Goal: Task Accomplishment & Management: Complete application form

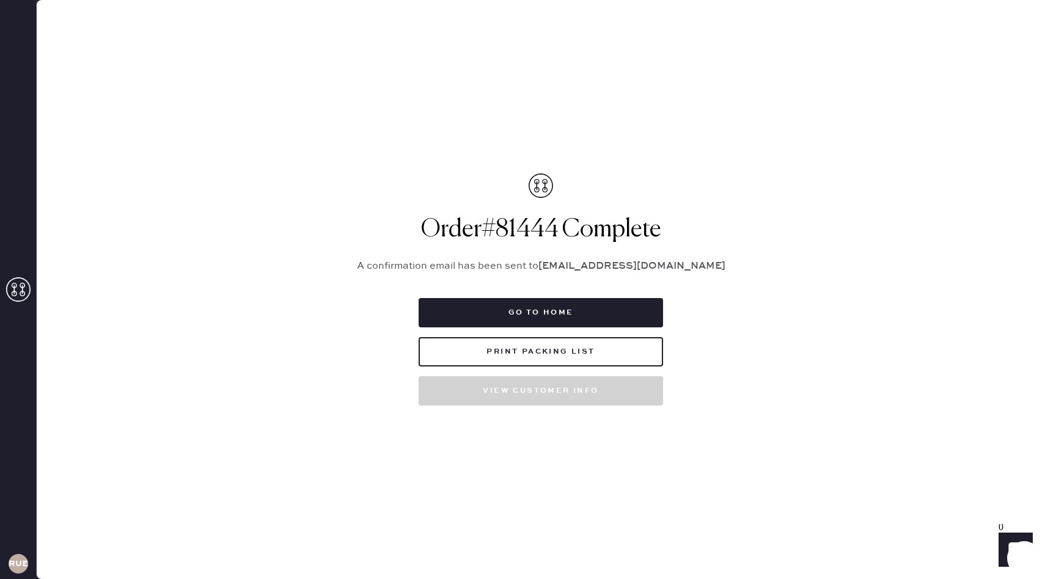
click at [22, 288] on use at bounding box center [18, 289] width 24 height 24
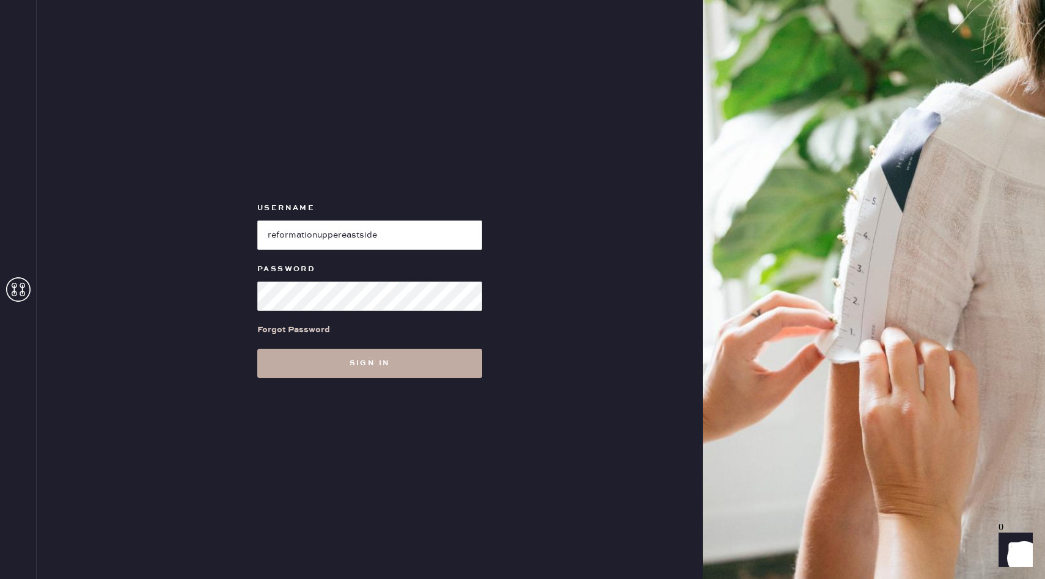
click at [306, 378] on button "Sign in" at bounding box center [369, 363] width 225 height 29
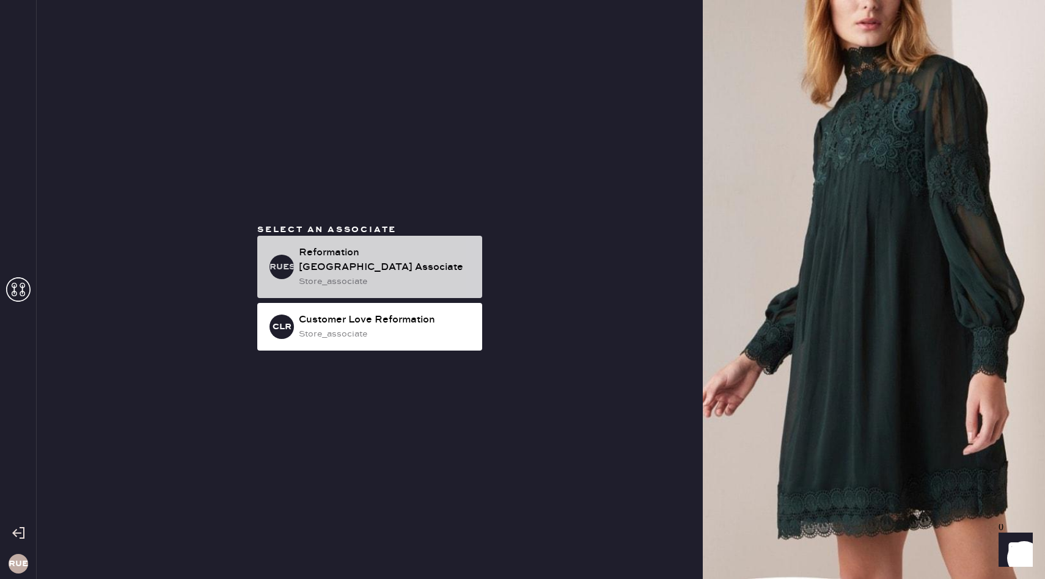
click at [394, 262] on div "Reformation [GEOGRAPHIC_DATA] Associate" at bounding box center [385, 260] width 173 height 29
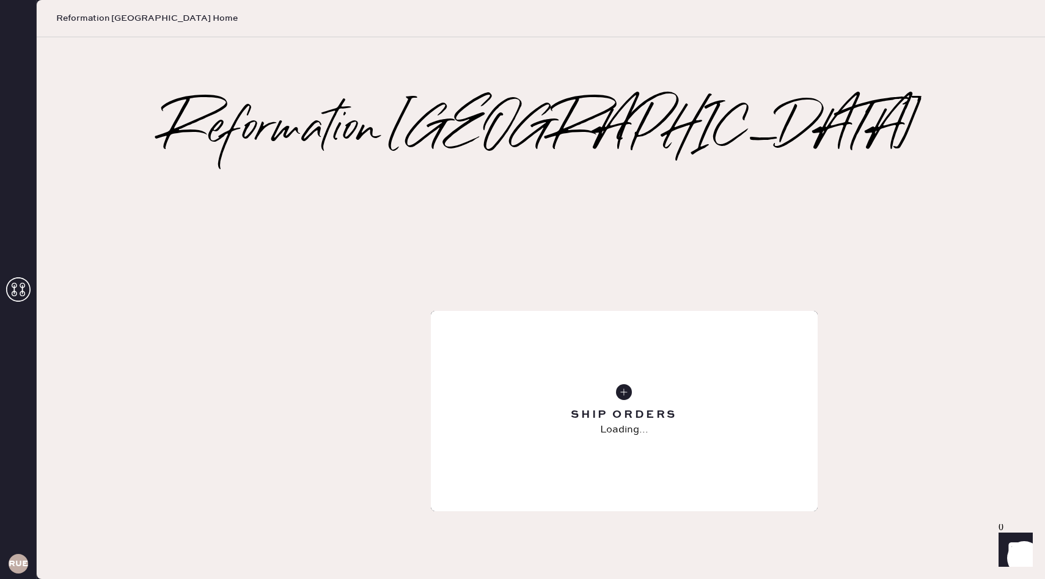
click at [538, 311] on div "Repair Order" at bounding box center [624, 411] width 387 height 200
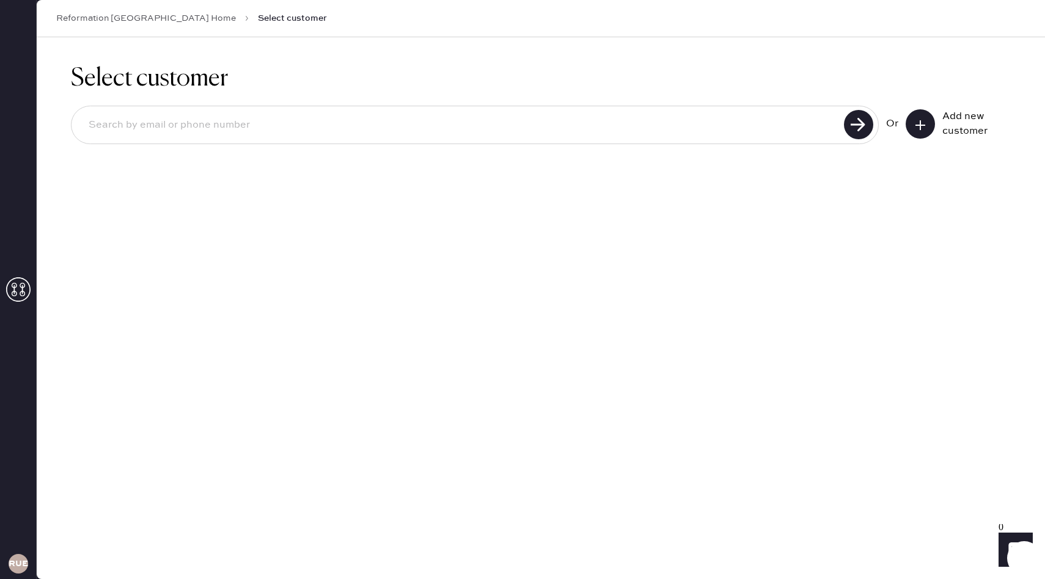
click at [514, 131] on input at bounding box center [459, 125] width 761 height 28
type input "[EMAIL_ADDRESS][DOMAIN_NAME]"
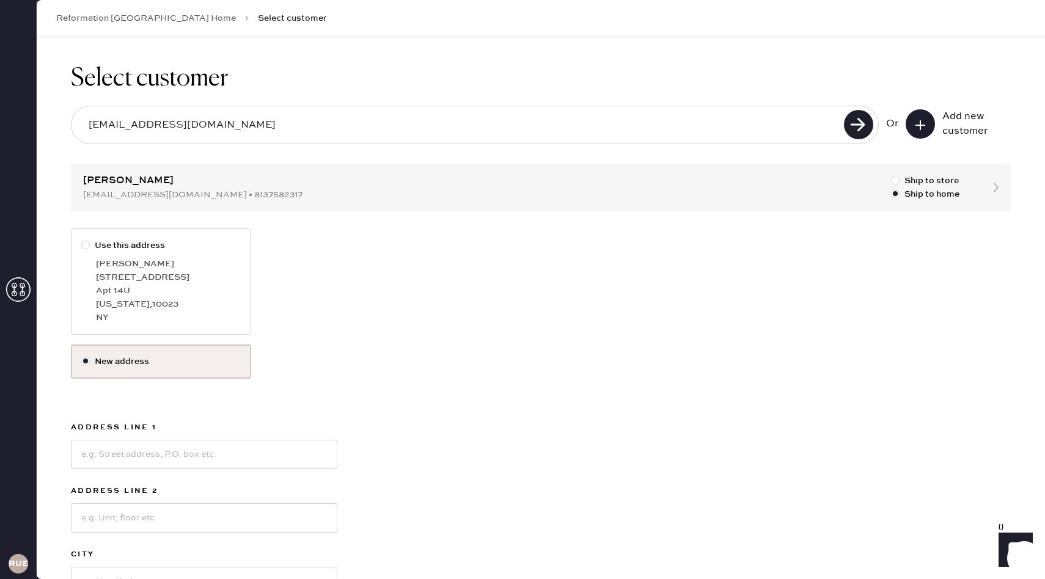
click at [236, 272] on div "[STREET_ADDRESS]" at bounding box center [168, 277] width 145 height 13
click at [82, 239] on input "Use this address" at bounding box center [81, 239] width 1 height 1
radio input "true"
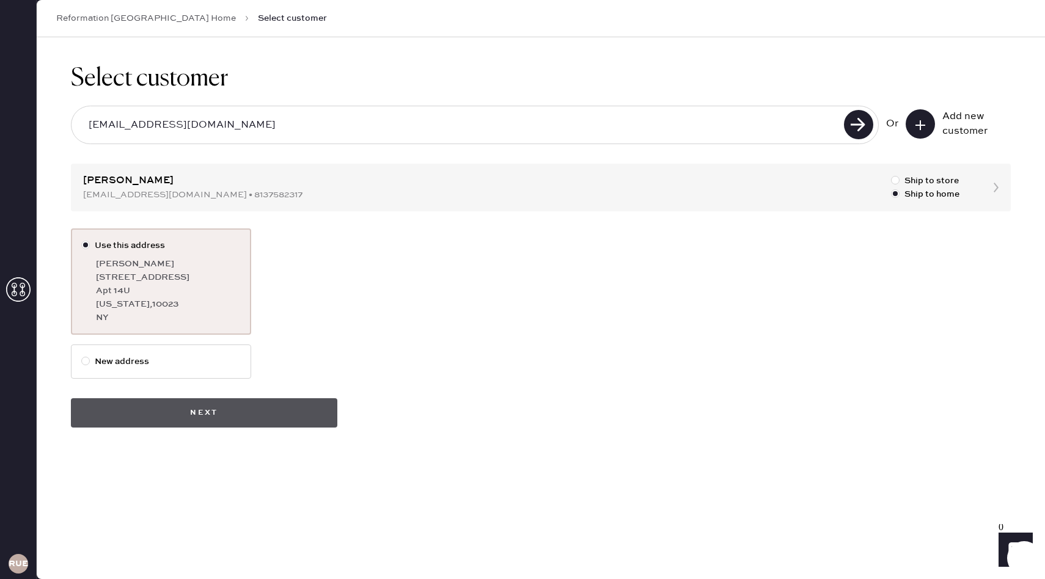
click at [233, 405] on button "Next" at bounding box center [204, 412] width 266 height 29
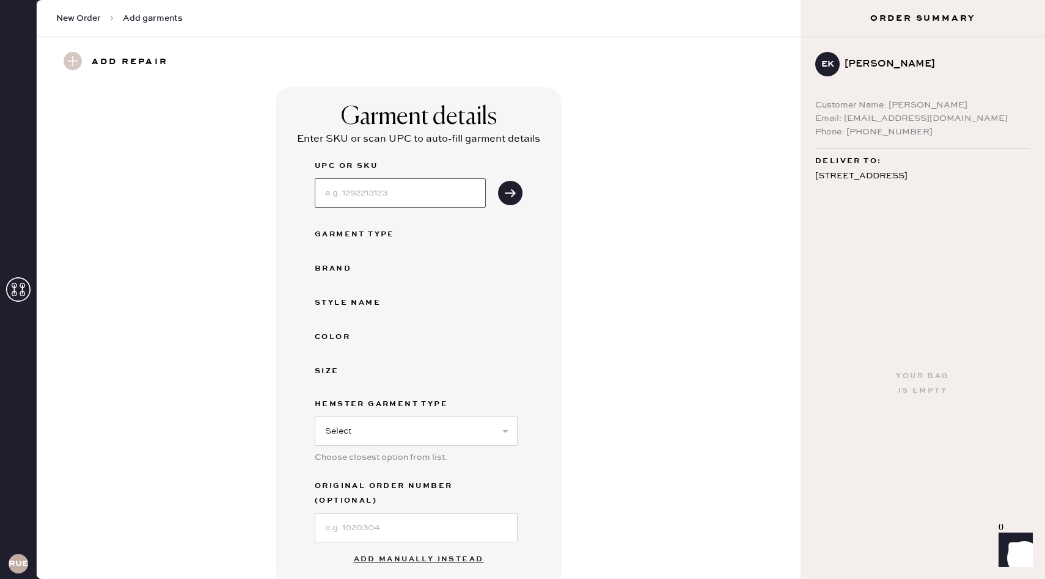
click at [432, 188] on input at bounding box center [400, 192] width 171 height 29
click at [508, 361] on div "UPC or SKU Garment Type Brand Style name Color Size Hemster Garment Type Select…" at bounding box center [419, 351] width 208 height 384
click at [439, 547] on button "Add manually instead" at bounding box center [418, 559] width 145 height 24
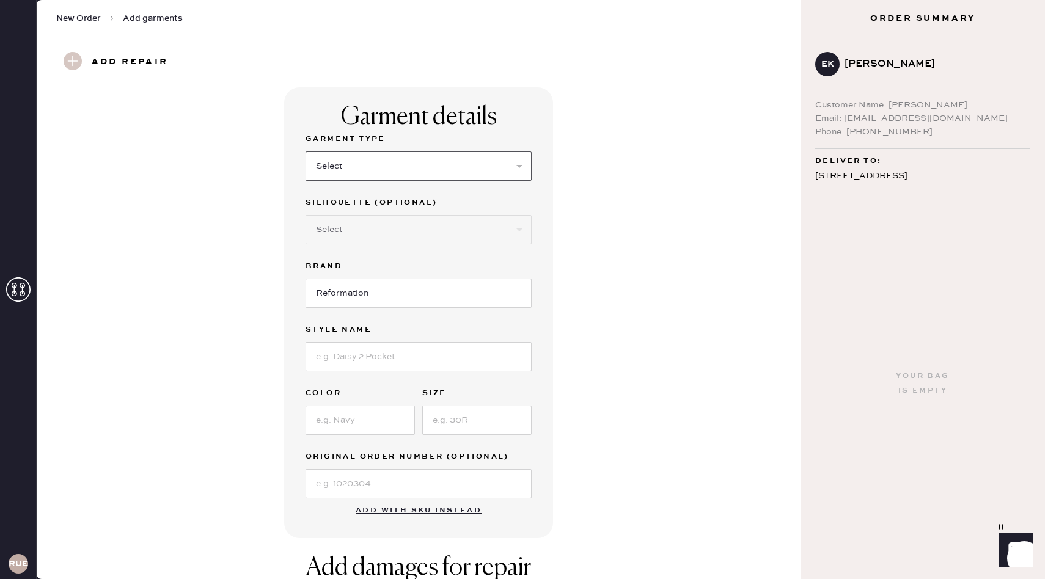
click at [410, 161] on select "Select Basic Skirt Jeans Leggings Pants Shorts Basic Sleeved Dress Basic Sleeve…" at bounding box center [418, 165] width 226 height 29
select select "4"
click at [375, 225] on select "Select Joggers Shorts Cropped Flare Boot Cut Straight Skinny Other" at bounding box center [418, 229] width 226 height 29
select select "11"
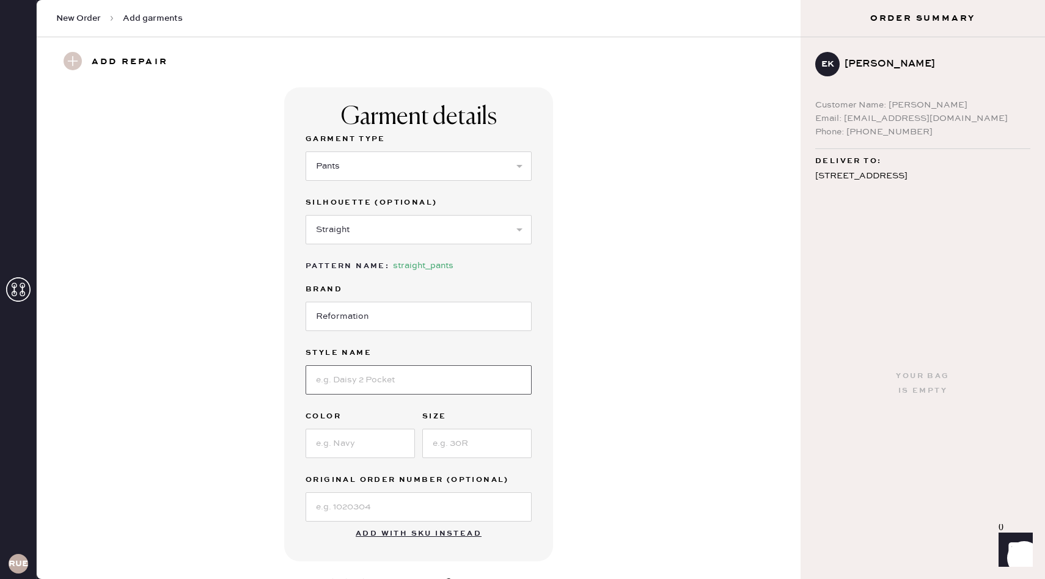
click at [359, 374] on input at bounding box center [418, 379] width 226 height 29
type input "s"
type input "[PERSON_NAME] pant"
click at [352, 436] on input at bounding box center [359, 443] width 109 height 29
type input "sugar"
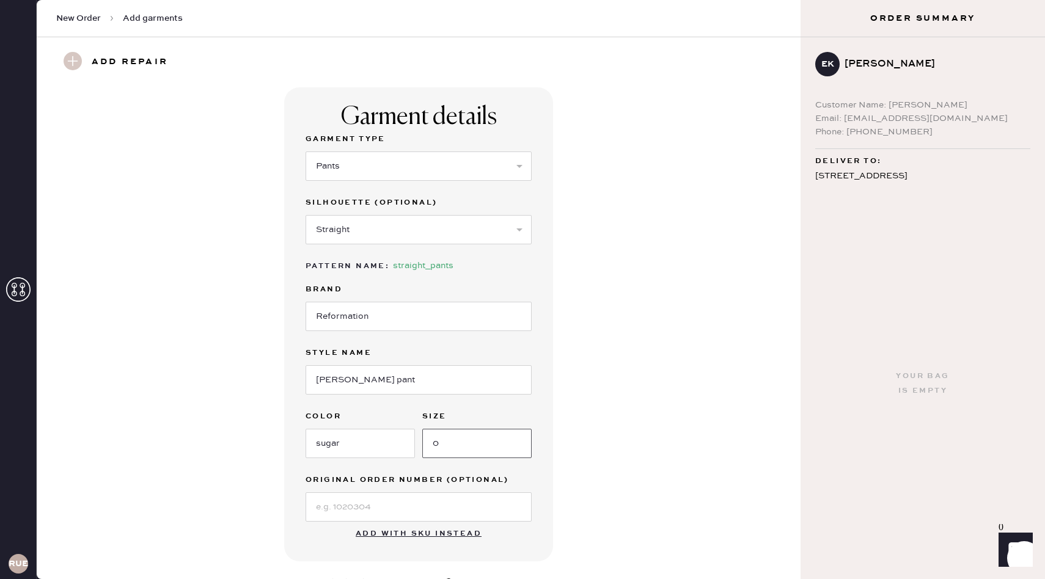
type input "0"
click at [527, 531] on div "Garment details Garment Type Select Basic Skirt Jeans Leggings Pants Shorts Bas…" at bounding box center [418, 324] width 269 height 474
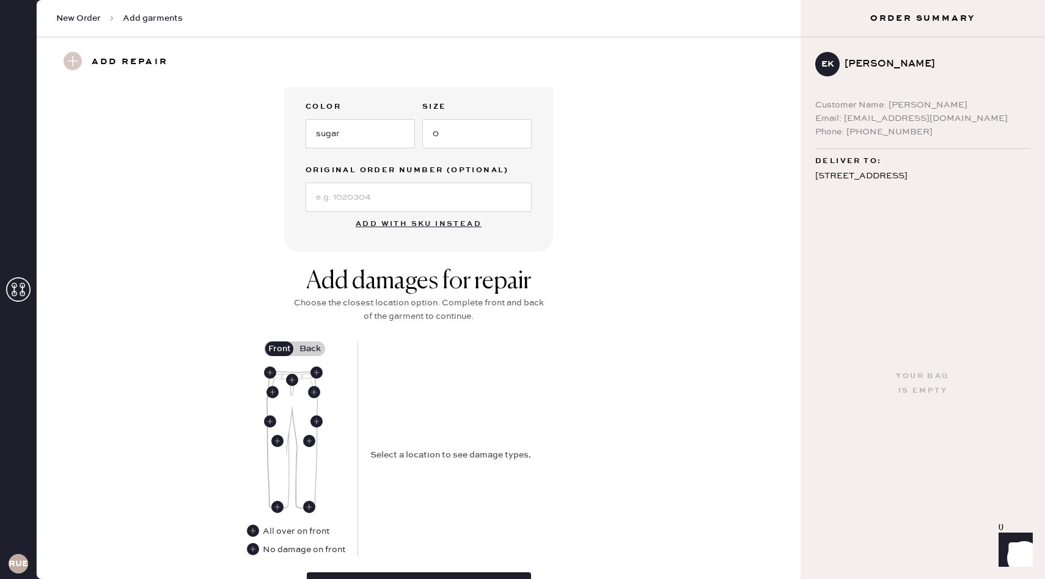
scroll to position [415, 0]
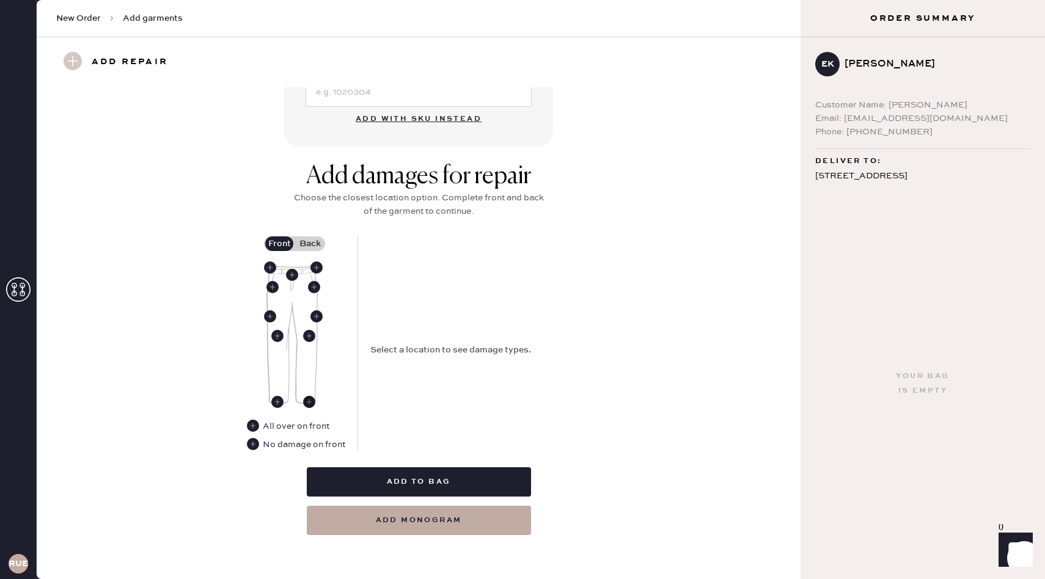
click at [308, 401] on use at bounding box center [309, 402] width 12 height 12
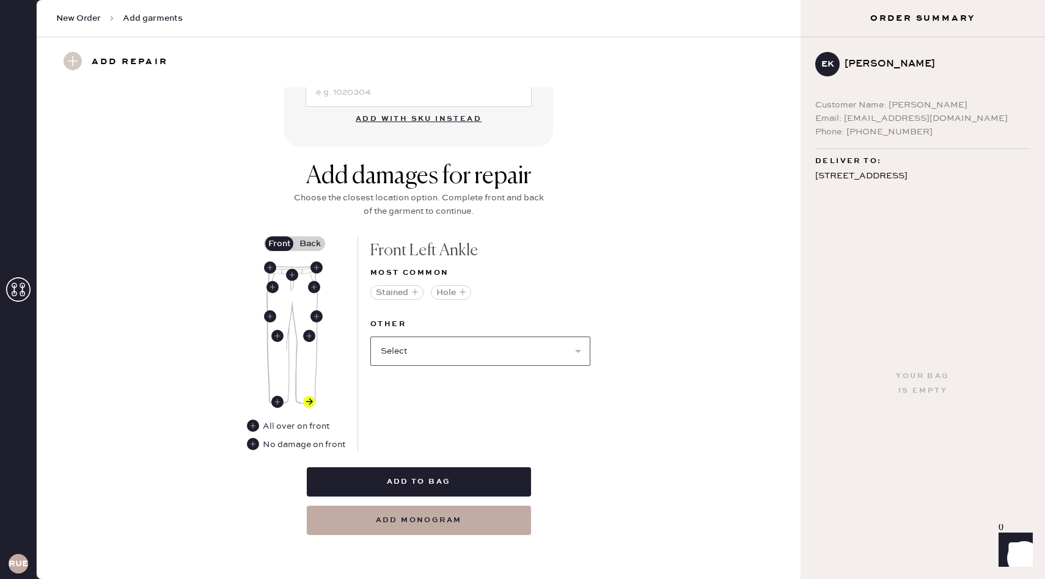
click at [484, 345] on select "Select Broken / Ripped Hem Broken Beads Broken Belt Loop Broken Button Broken E…" at bounding box center [480, 351] width 220 height 29
select select "1756"
select select
click at [316, 247] on label "Back" at bounding box center [309, 243] width 31 height 15
click at [310, 244] on input "Back" at bounding box center [310, 244] width 0 height 0
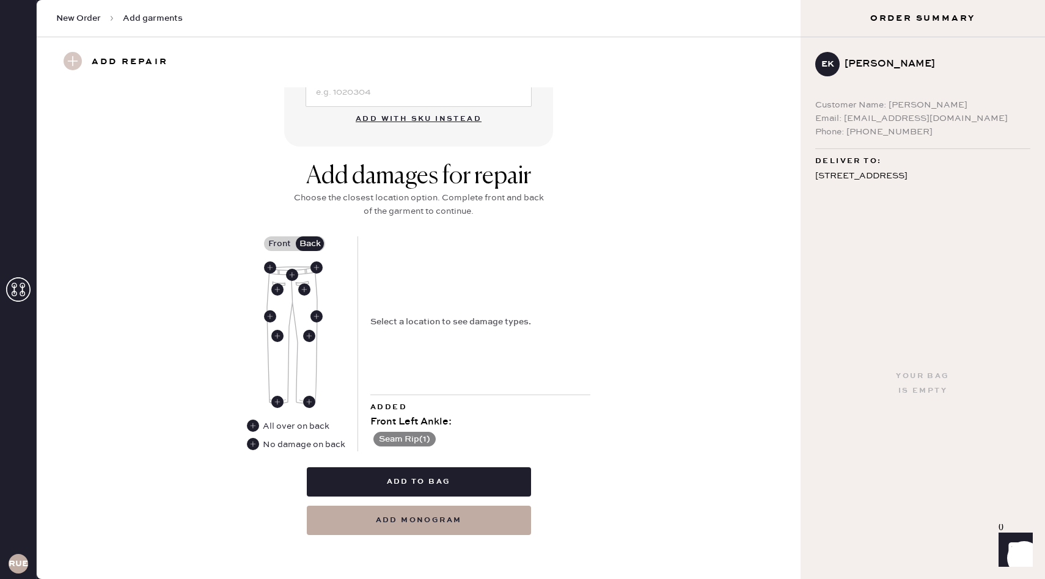
click at [296, 447] on div "No damage on back" at bounding box center [304, 444] width 82 height 13
click at [253, 447] on use at bounding box center [253, 444] width 12 height 12
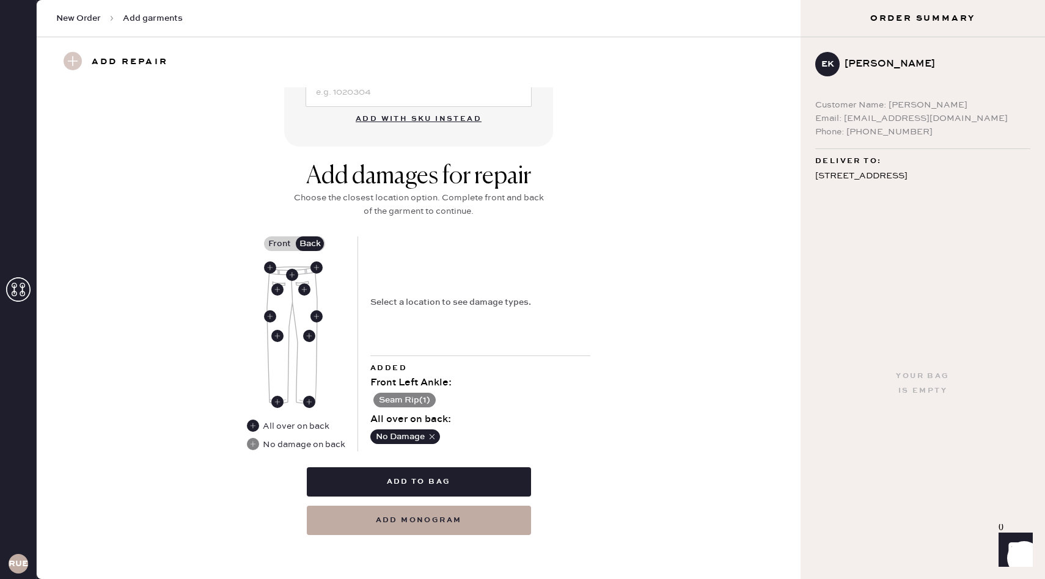
click at [566, 427] on div "No Damage" at bounding box center [480, 437] width 220 height 20
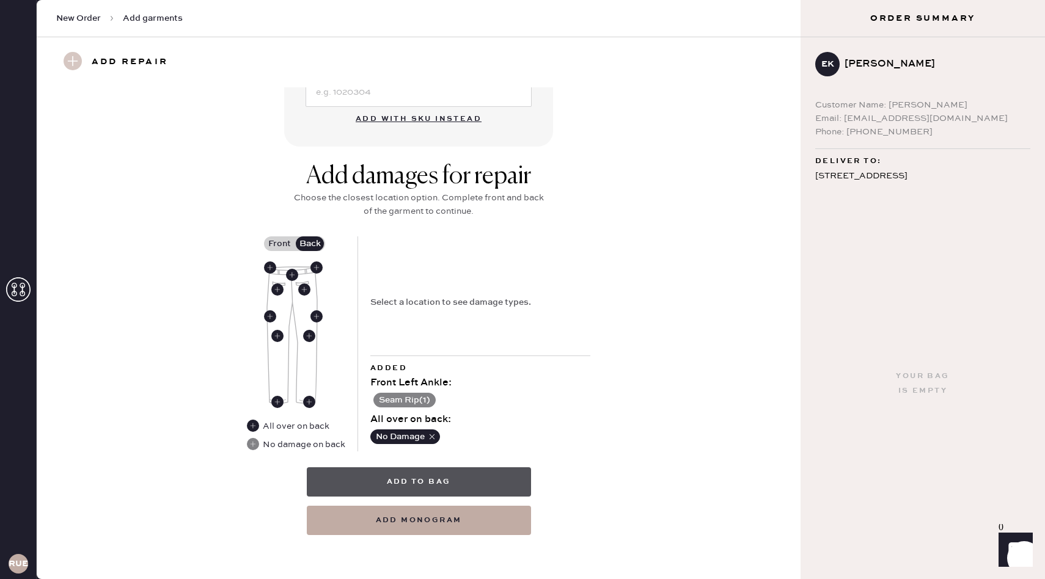
click at [469, 470] on button "Add to bag" at bounding box center [419, 481] width 224 height 29
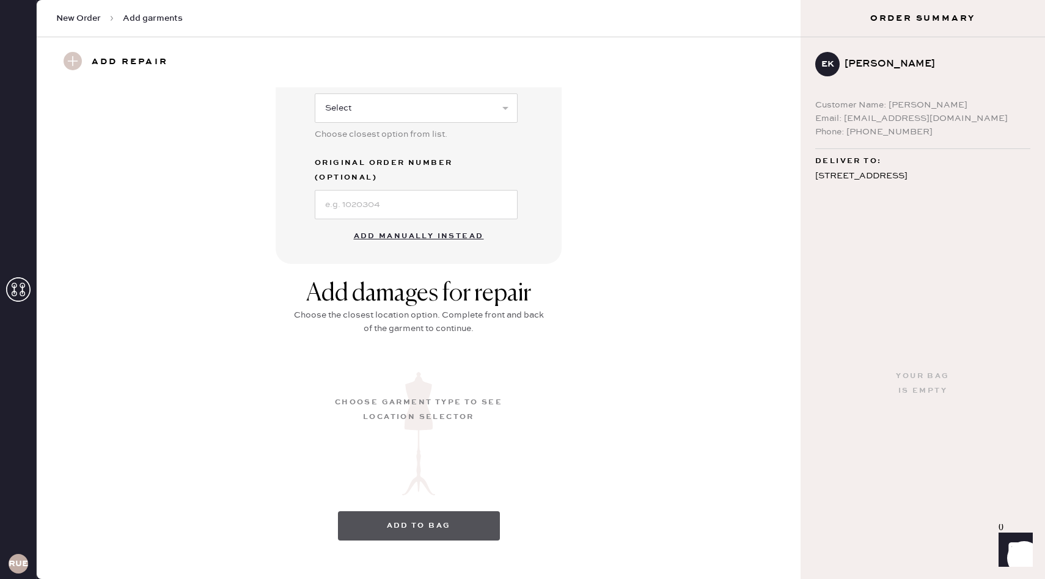
scroll to position [22, 0]
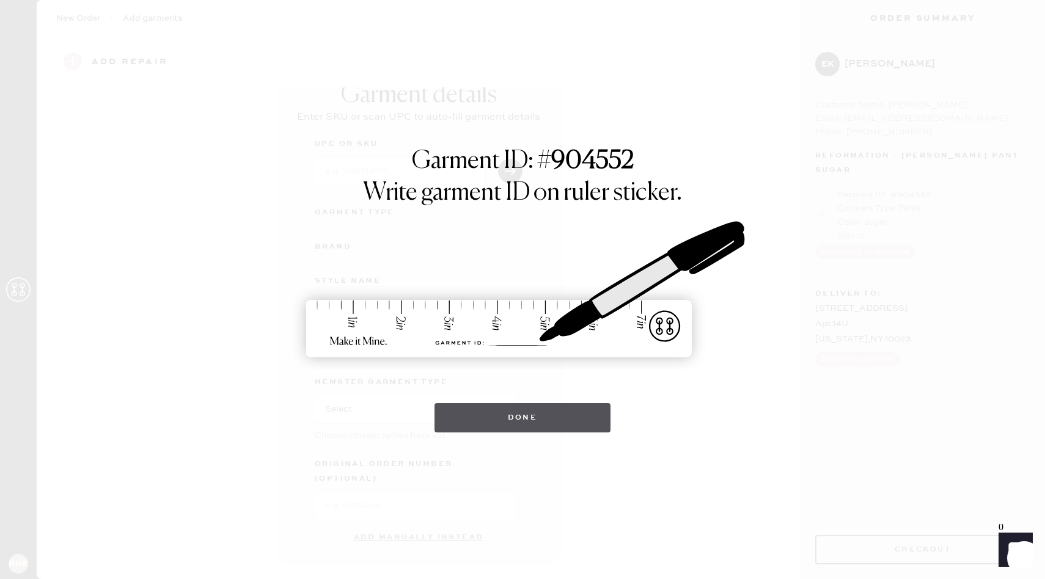
click at [537, 420] on button "Done" at bounding box center [522, 417] width 177 height 29
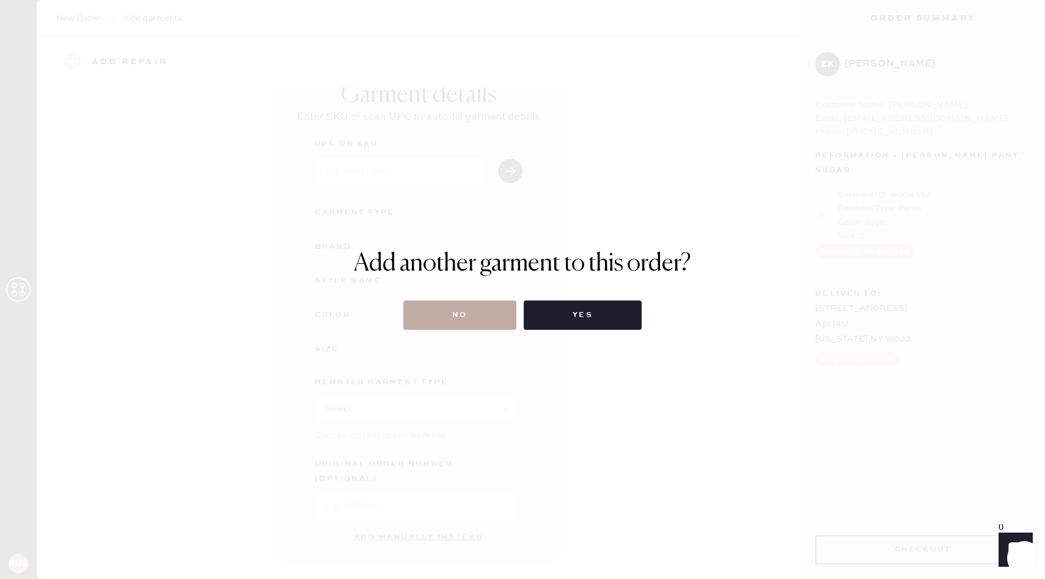
click at [459, 322] on button "No" at bounding box center [459, 315] width 113 height 29
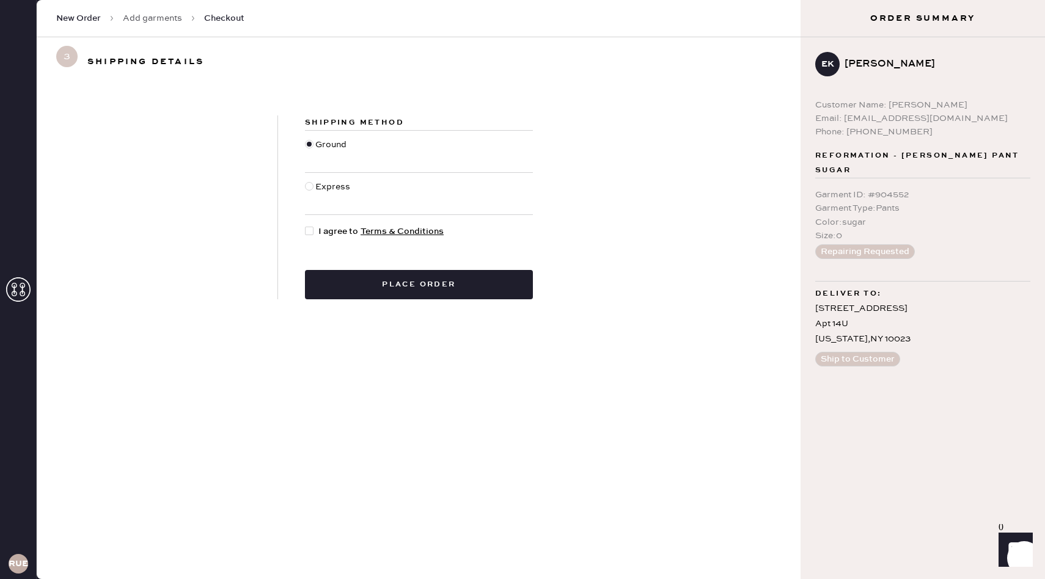
click at [315, 230] on div at bounding box center [311, 231] width 13 height 13
click at [305, 225] on input "I agree to Terms & Conditions" at bounding box center [305, 225] width 1 height 1
checkbox input "true"
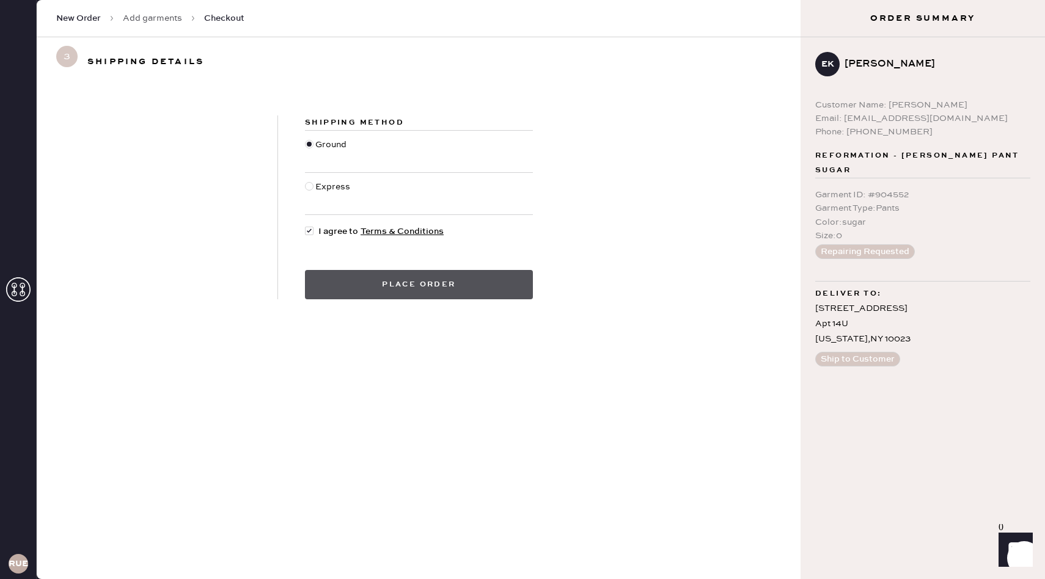
click at [352, 286] on button "Place order" at bounding box center [419, 284] width 228 height 29
